Goal: Task Accomplishment & Management: Use online tool/utility

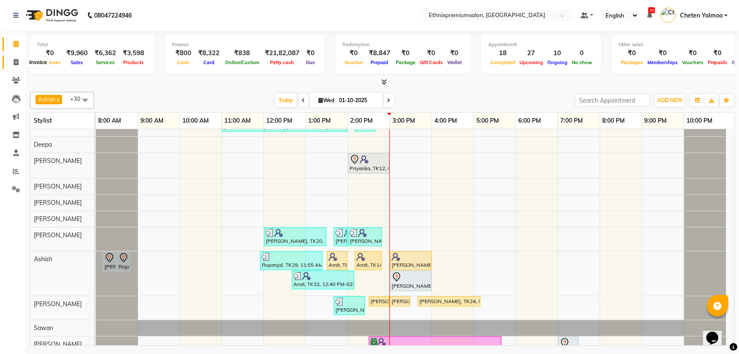
click at [14, 61] on icon at bounding box center [16, 62] width 5 height 6
select select "service"
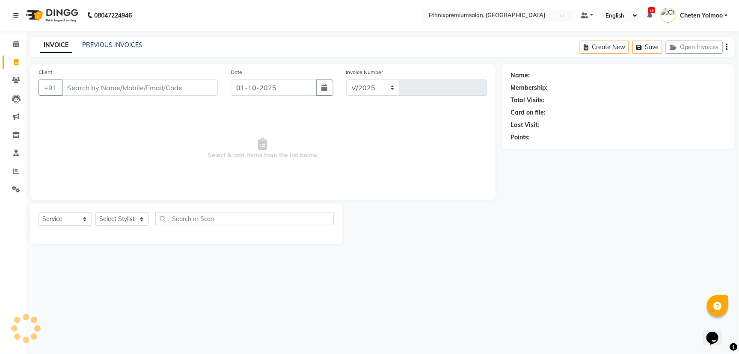
select select "3625"
type input "11004"
click at [100, 94] on input "Client" at bounding box center [140, 88] width 156 height 16
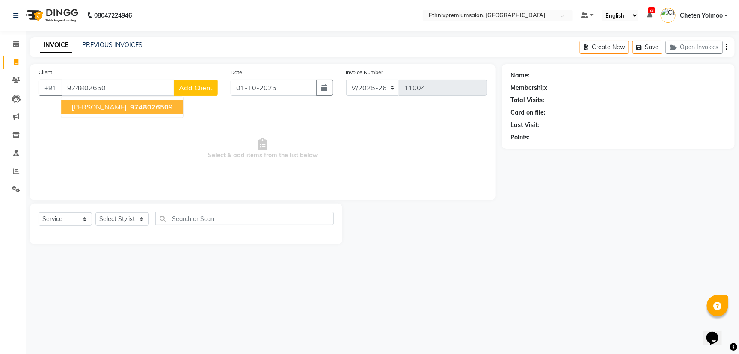
click at [86, 112] on button "[PERSON_NAME] 974802650 9" at bounding box center [122, 108] width 122 height 14
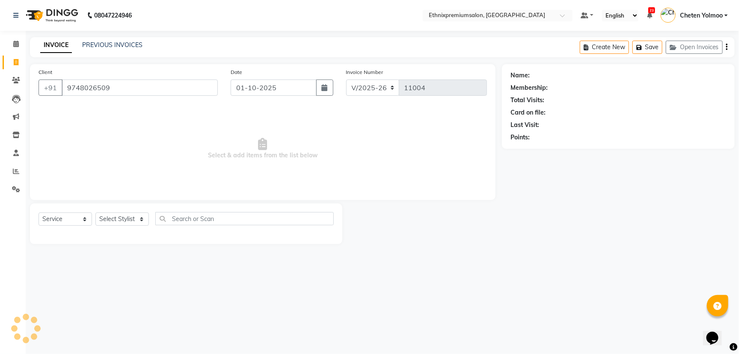
type input "9748026509"
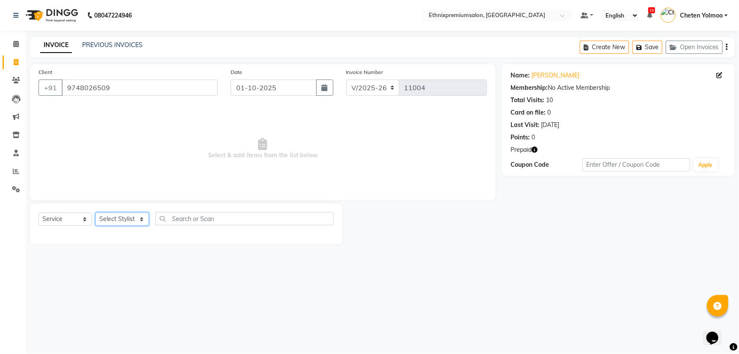
click at [121, 221] on select "Select Stylist Amoi [PERSON_NAME] [PERSON_NAME] Yolmoo Deepa Dorjey [PERSON_NAM…" at bounding box center [121, 219] width 53 height 13
select select "17204"
click at [95, 213] on select "Select Stylist Amoi [PERSON_NAME] [PERSON_NAME] Yolmoo Deepa Dorjey [PERSON_NAM…" at bounding box center [121, 219] width 53 height 13
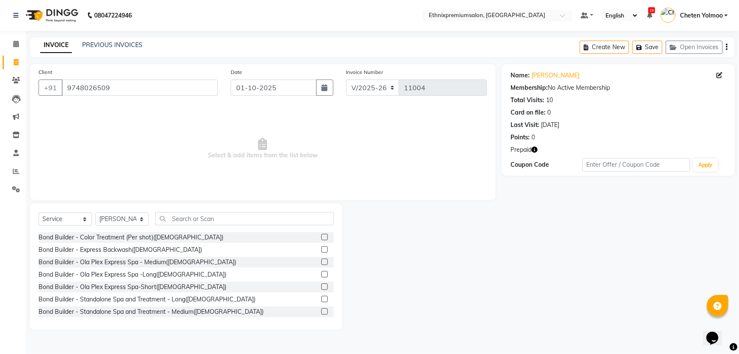
click at [168, 210] on div "Select Service Product Membership Package Voucher Prepaid Gift Card Select Styl…" at bounding box center [186, 267] width 312 height 126
click at [172, 218] on input "text" at bounding box center [244, 218] width 178 height 13
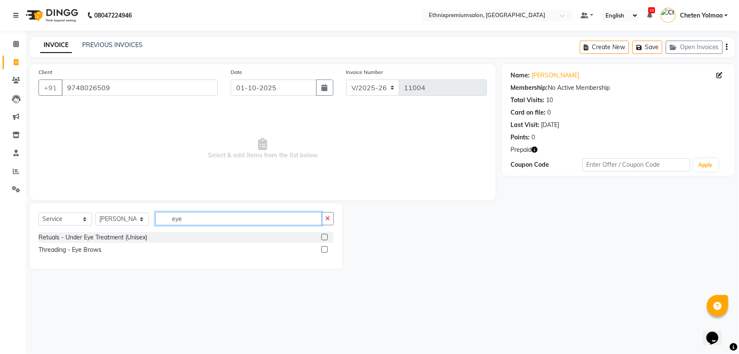
type input "eye"
click at [324, 250] on label at bounding box center [324, 249] width 6 height 6
click at [324, 250] on input "checkbox" at bounding box center [324, 250] width 6 height 6
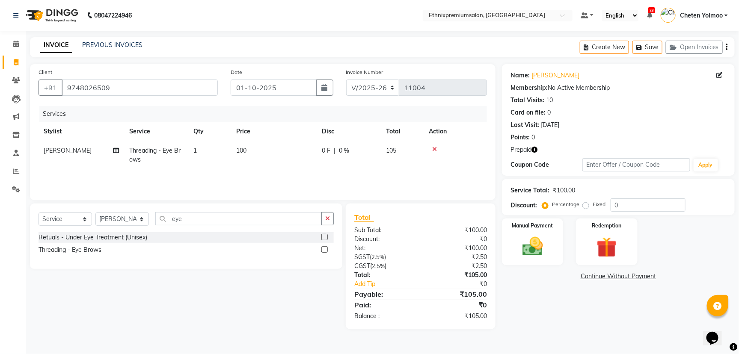
click at [324, 251] on label at bounding box center [324, 249] width 6 height 6
click at [324, 251] on input "checkbox" at bounding box center [324, 250] width 6 height 6
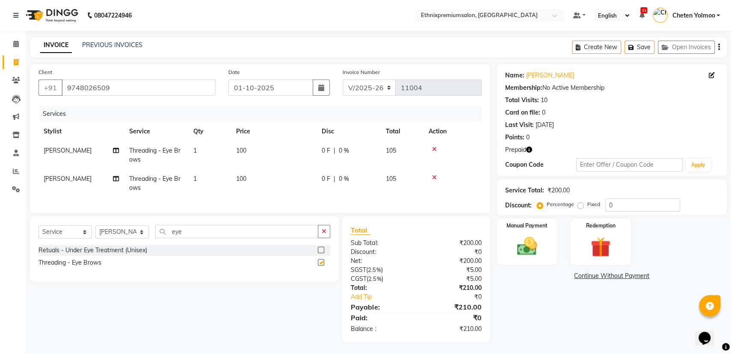
checkbox input "false"
click at [530, 148] on icon "button" at bounding box center [529, 150] width 6 height 6
click at [600, 242] on img at bounding box center [601, 248] width 34 height 26
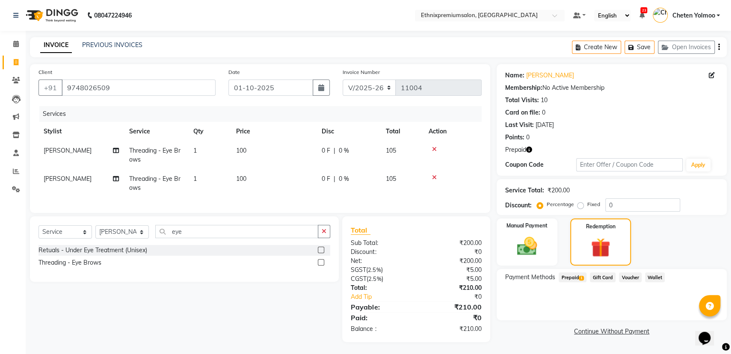
click at [574, 278] on span "Prepaid 1" at bounding box center [573, 278] width 28 height 10
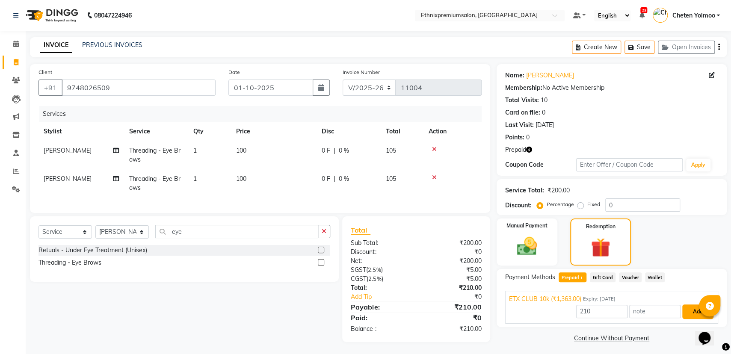
click at [687, 312] on button "Add" at bounding box center [698, 312] width 31 height 15
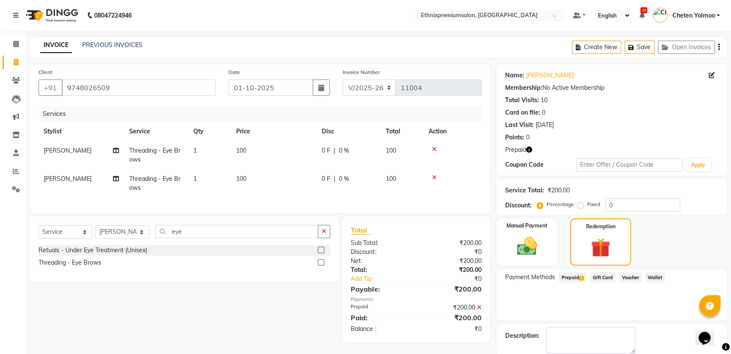
scroll to position [44, 0]
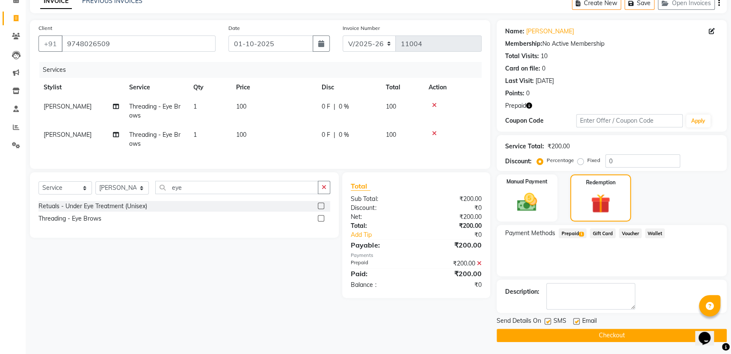
click at [627, 331] on button "Checkout" at bounding box center [612, 335] width 230 height 13
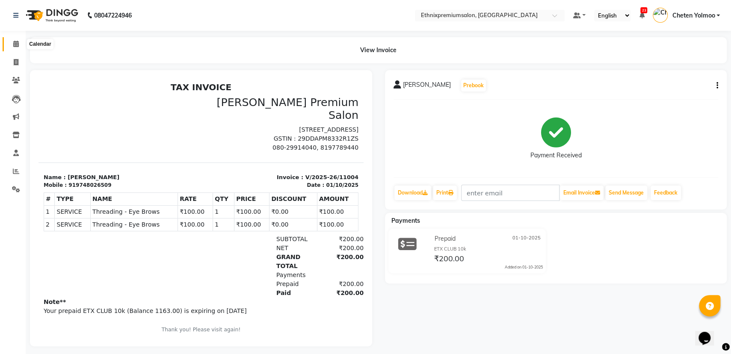
click at [18, 46] on icon at bounding box center [16, 44] width 6 height 6
